Goal: Information Seeking & Learning: Get advice/opinions

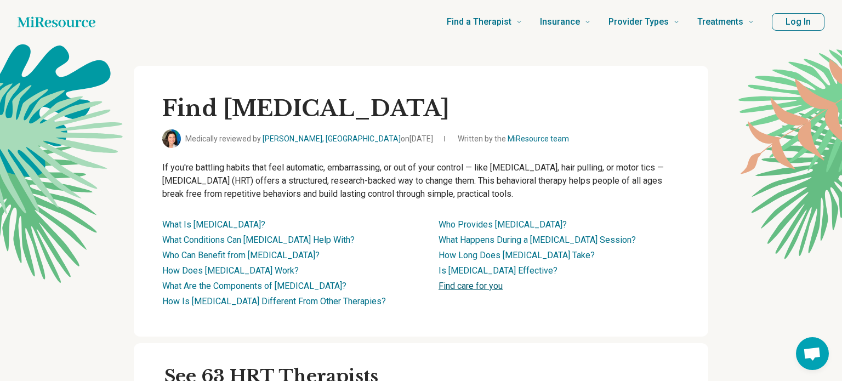
click at [469, 282] on link "Find care for you" at bounding box center [471, 286] width 64 height 10
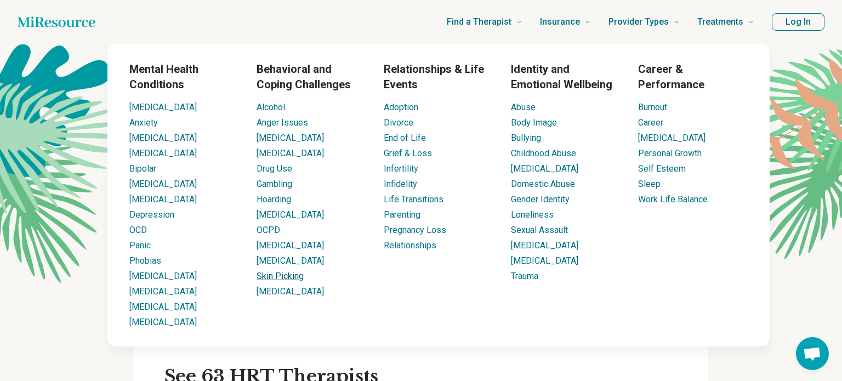
click at [281, 281] on link "Skin Picking" at bounding box center [280, 276] width 47 height 10
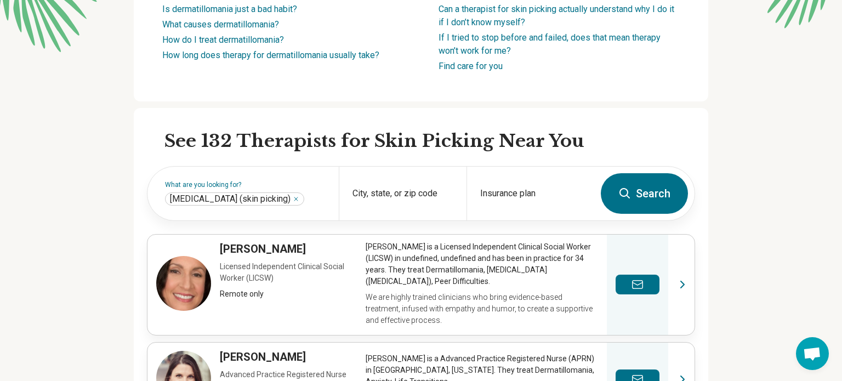
scroll to position [232, 0]
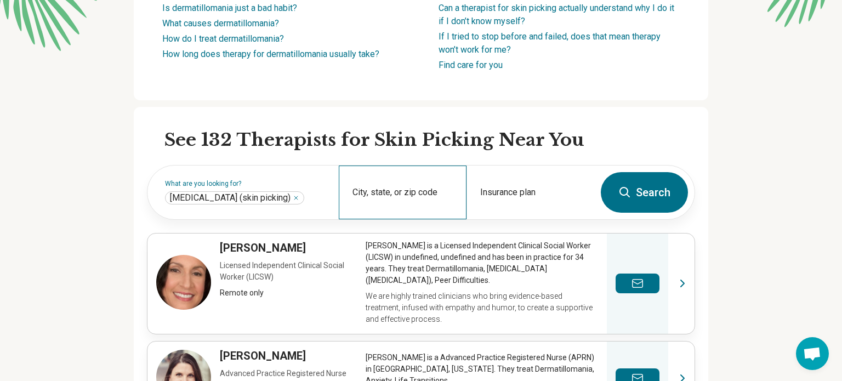
click at [423, 193] on div "City, state, or zip code" at bounding box center [403, 193] width 128 height 54
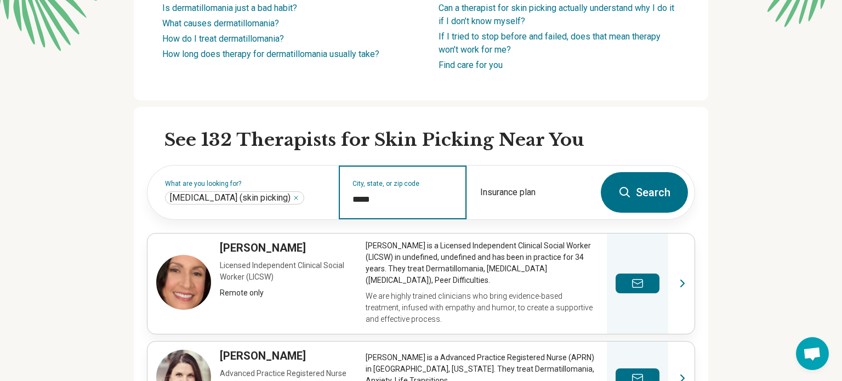
type input "*****"
click at [659, 191] on button "Search" at bounding box center [644, 192] width 87 height 41
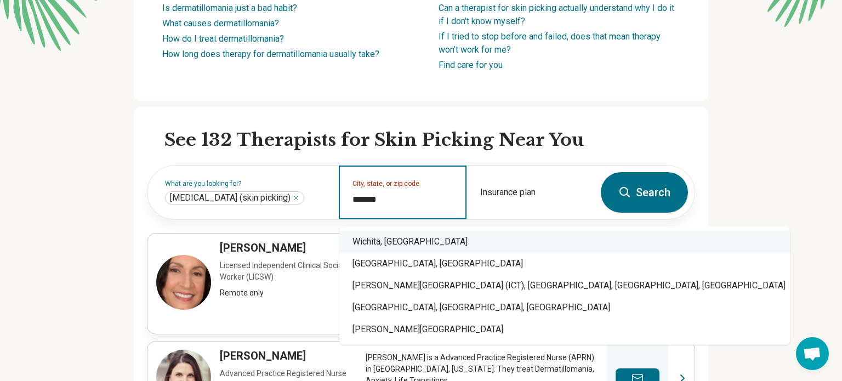
click at [386, 234] on div "Wichita, [GEOGRAPHIC_DATA]" at bounding box center [565, 242] width 451 height 22
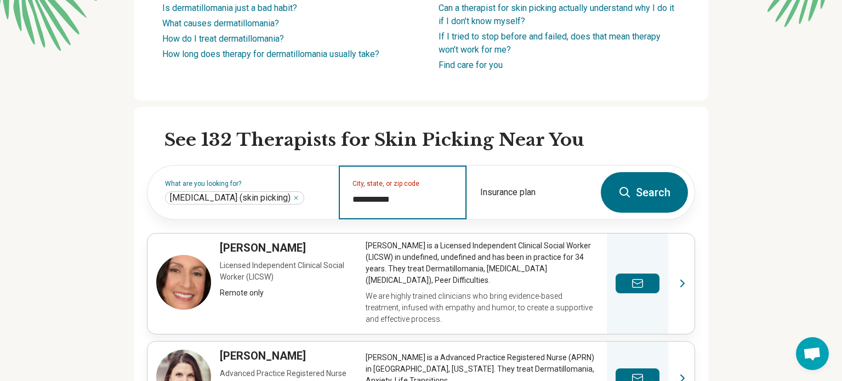
type input "**********"
click at [672, 186] on button "Search" at bounding box center [644, 192] width 87 height 41
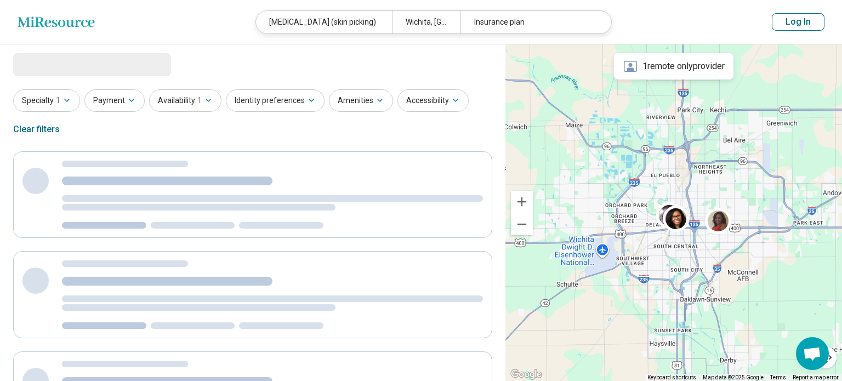
select select "***"
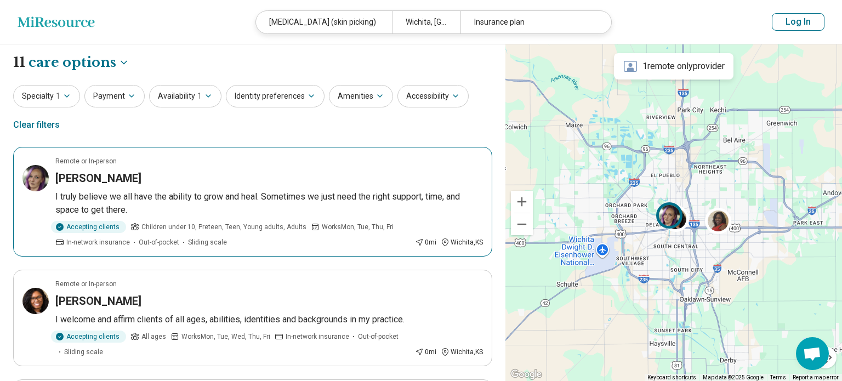
click at [38, 173] on img at bounding box center [35, 178] width 26 height 26
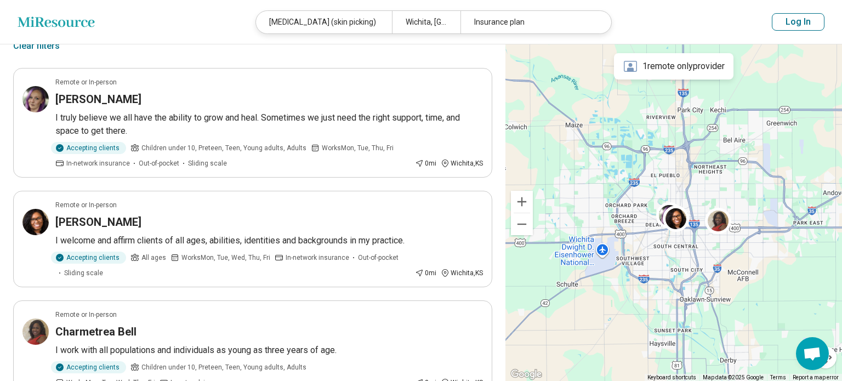
scroll to position [79, 0]
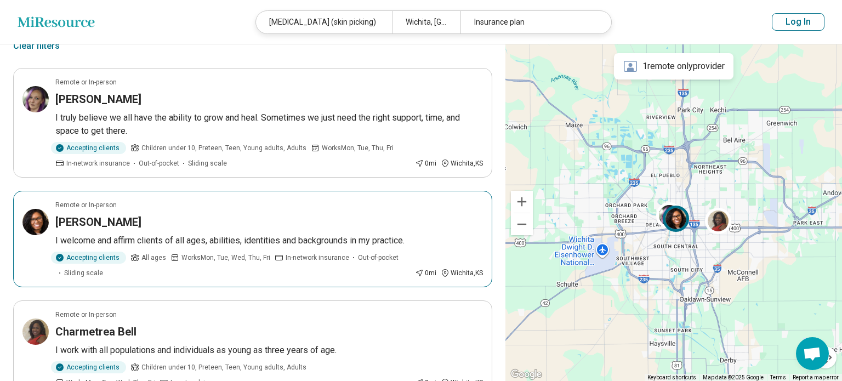
click at [150, 212] on article "Remote or In-person [PERSON_NAME] I welcome and affirm clients of all ages, abi…" at bounding box center [252, 239] width 479 height 97
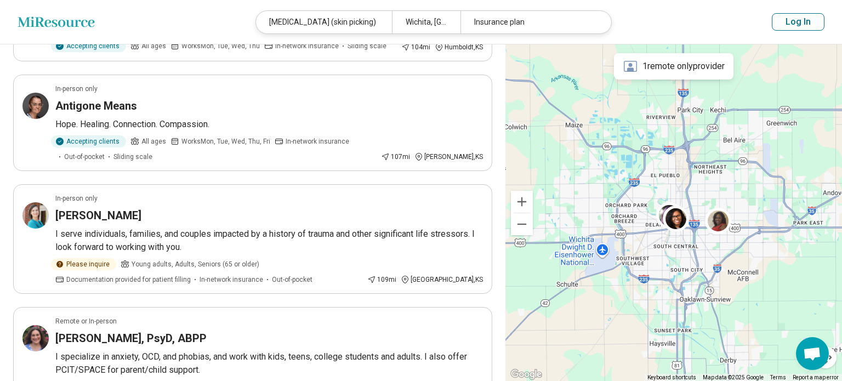
scroll to position [524, 0]
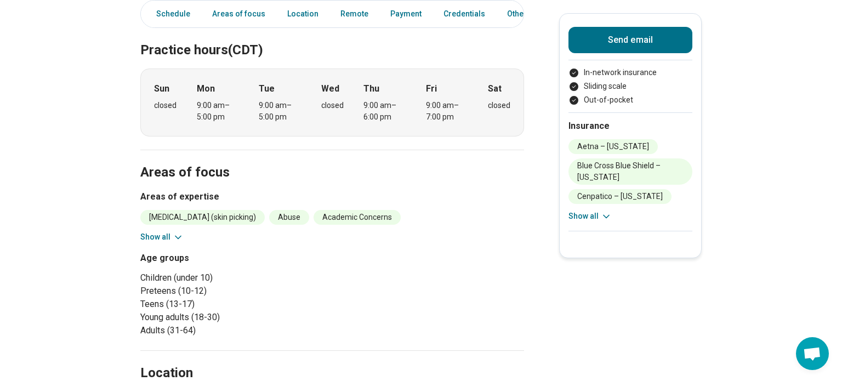
scroll to position [292, 0]
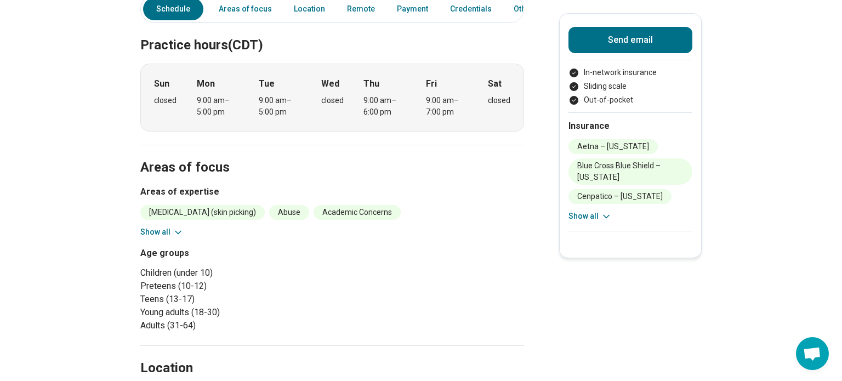
click at [167, 235] on button "Show all" at bounding box center [161, 233] width 43 height 12
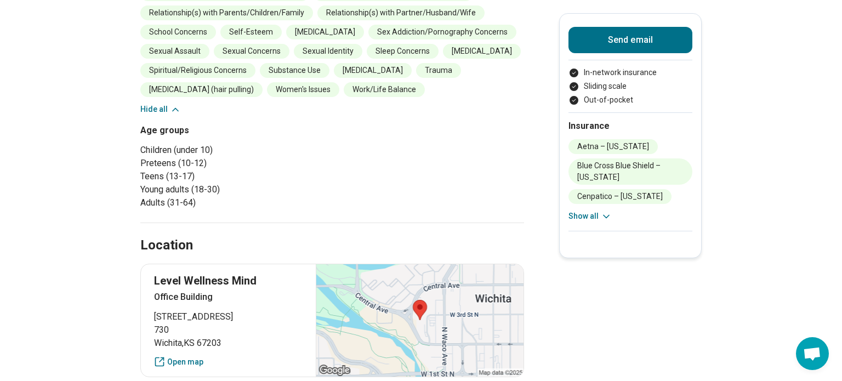
scroll to position [759, 0]
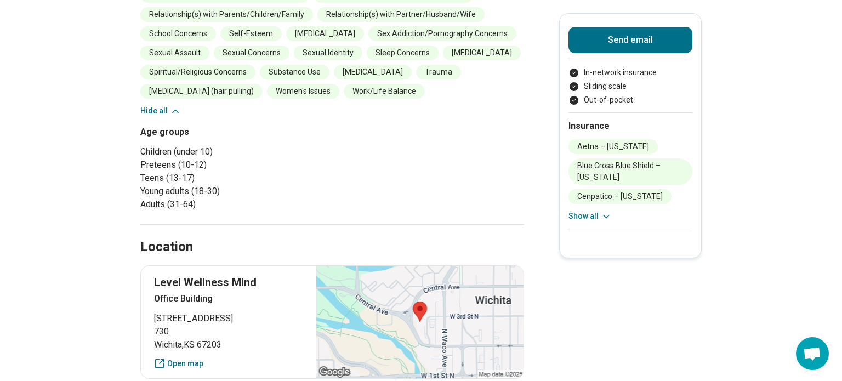
click at [153, 108] on button "Hide all" at bounding box center [160, 111] width 41 height 12
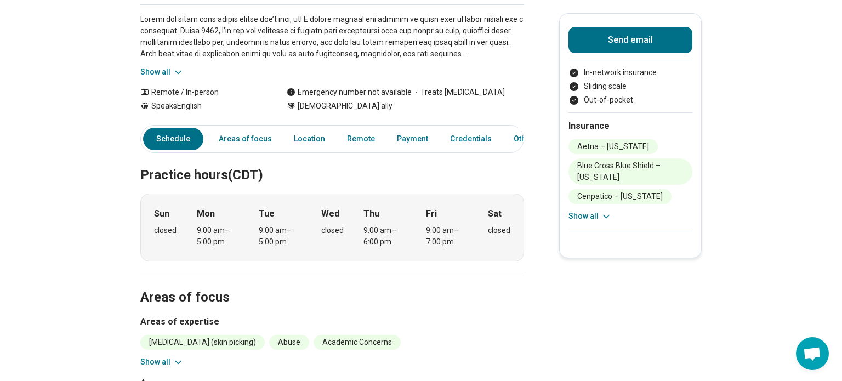
scroll to position [158, 0]
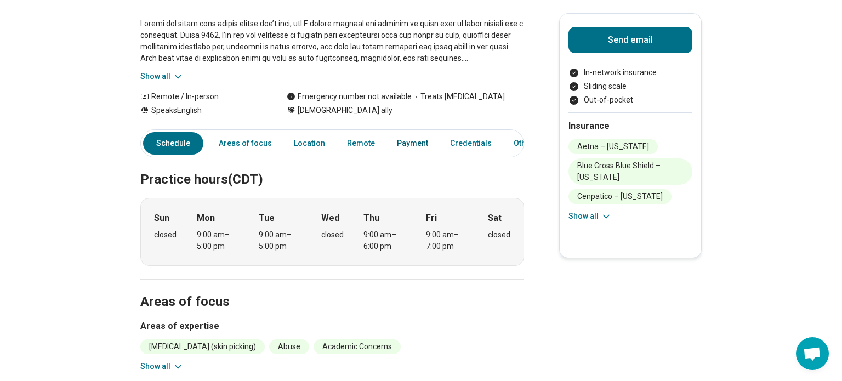
click at [404, 144] on link "Payment" at bounding box center [413, 143] width 44 height 22
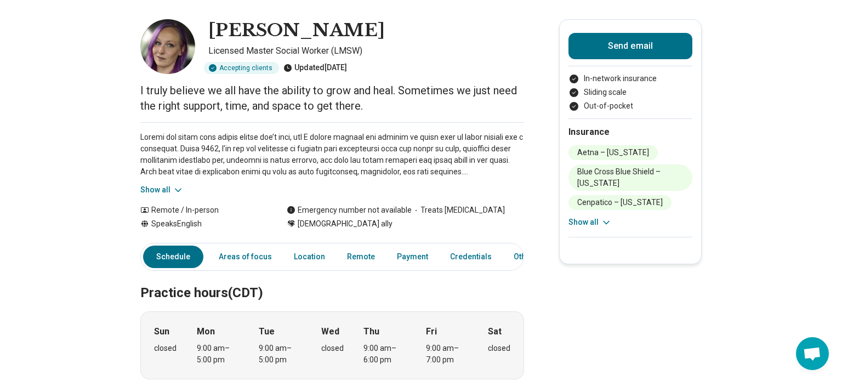
scroll to position [0, 0]
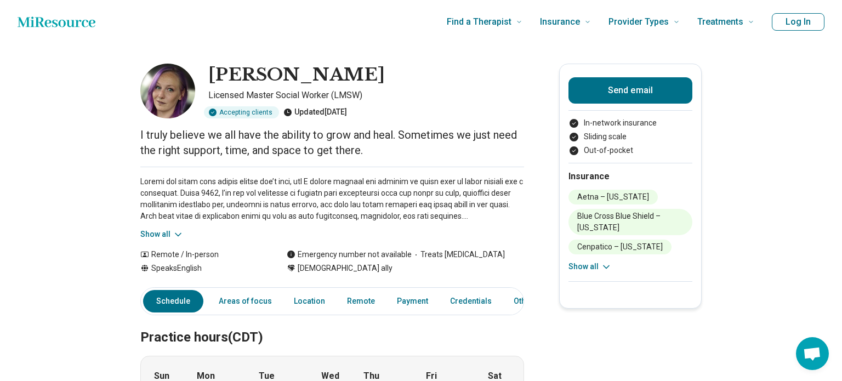
click at [172, 225] on div "Show all" at bounding box center [332, 203] width 384 height 73
click at [167, 233] on button "Show all" at bounding box center [161, 235] width 43 height 12
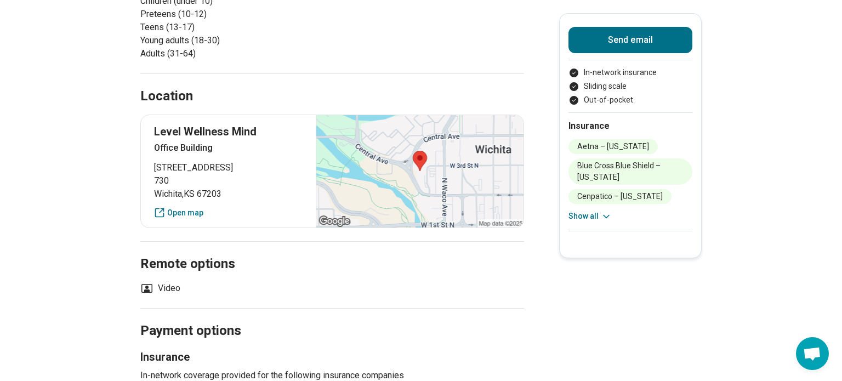
scroll to position [456, 0]
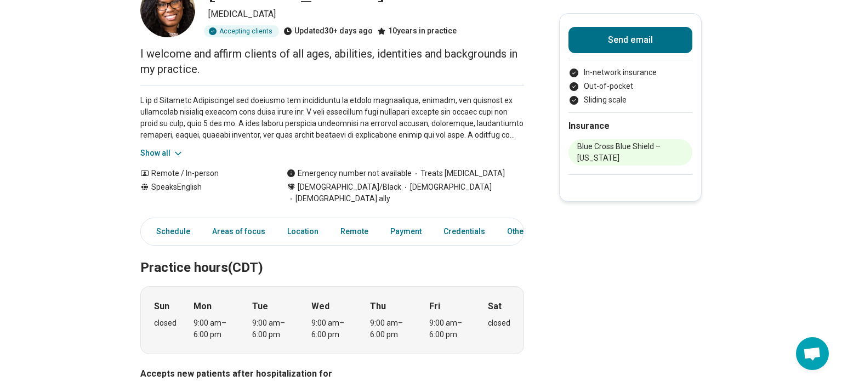
scroll to position [82, 0]
click at [177, 152] on icon at bounding box center [178, 152] width 5 height 3
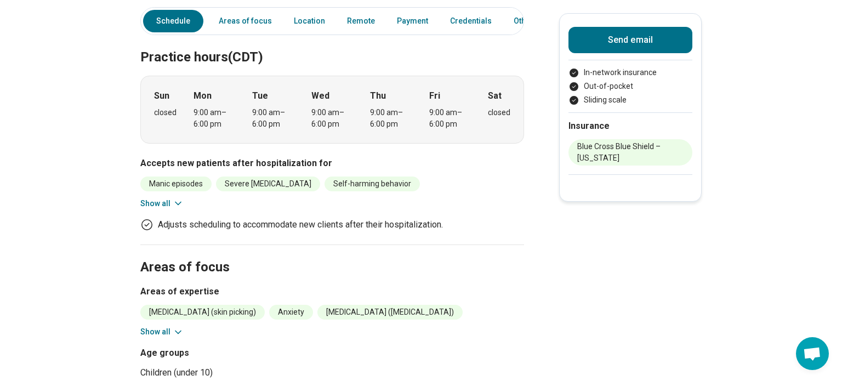
scroll to position [384, 0]
click at [173, 326] on icon at bounding box center [178, 331] width 11 height 11
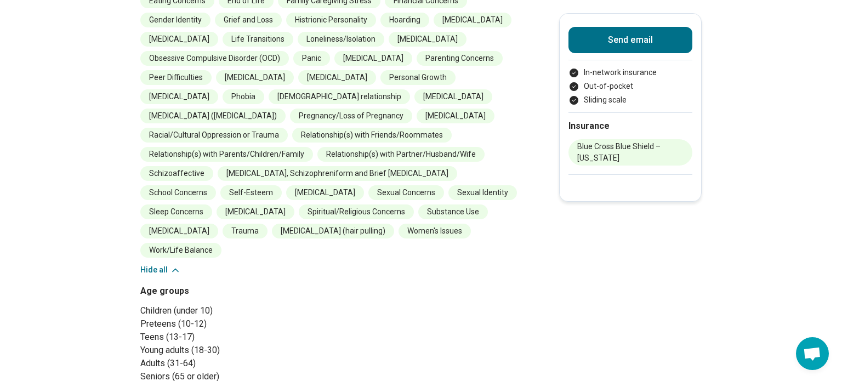
scroll to position [791, 0]
click at [151, 265] on button "Hide all" at bounding box center [160, 271] width 41 height 12
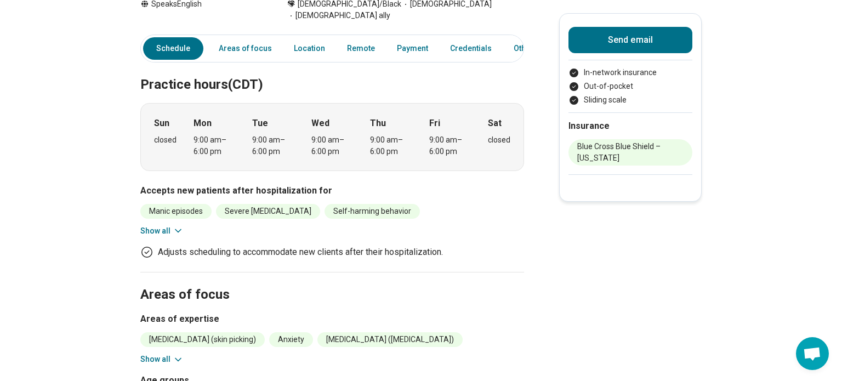
scroll to position [358, 0]
